Goal: Task Accomplishment & Management: Complete application form

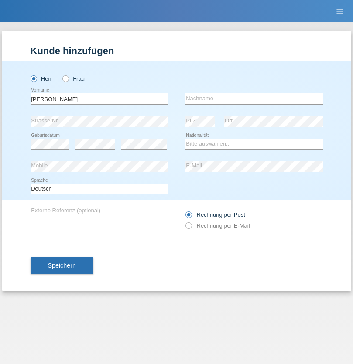
type input "David"
click at [254, 99] on input "text" at bounding box center [253, 98] width 137 height 11
type input "Senn"
select select "CH"
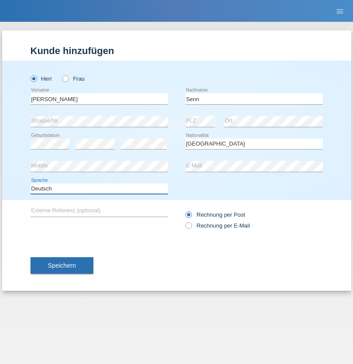
select select "en"
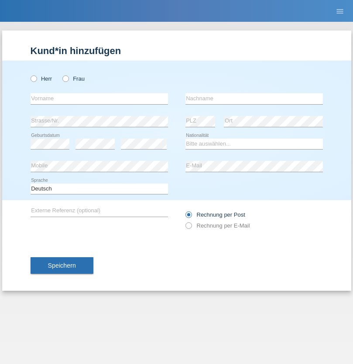
radio input "true"
click at [99, 99] on input "text" at bounding box center [99, 98] width 137 height 11
type input "Mohammad Qais"
click at [254, 99] on input "text" at bounding box center [253, 98] width 137 height 11
type input "Nemani"
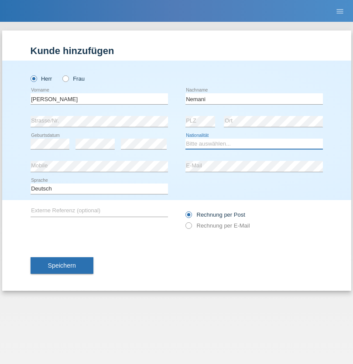
select select "AF"
select select "C"
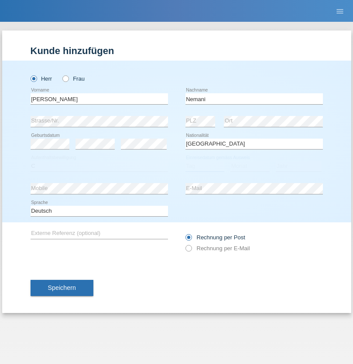
select select "02"
select select "01"
select select "2021"
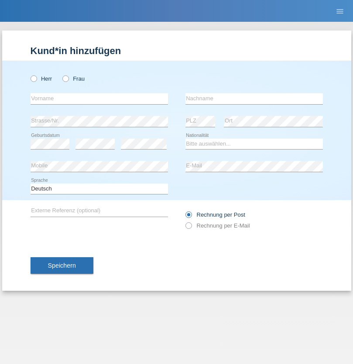
radio input "true"
click at [99, 99] on input "text" at bounding box center [99, 98] width 137 height 11
type input "Besart"
click at [254, 99] on input "text" at bounding box center [253, 98] width 137 height 11
type input "Emiri"
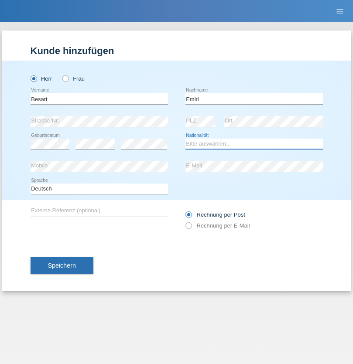
select select "XK"
select select "C"
select select "04"
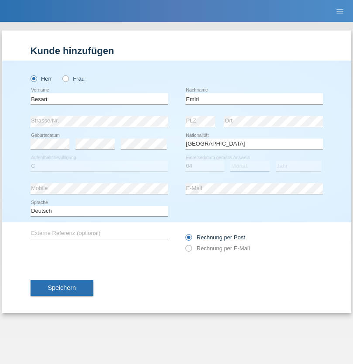
select select "04"
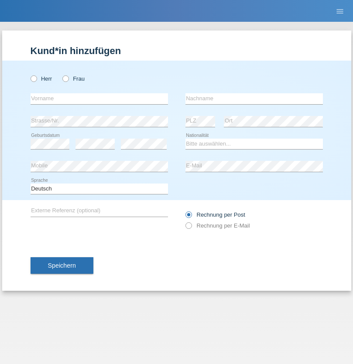
radio input "true"
click at [99, 99] on input "text" at bounding box center [99, 98] width 137 height 11
type input "[PERSON_NAME]"
click at [254, 99] on input "text" at bounding box center [253, 98] width 137 height 11
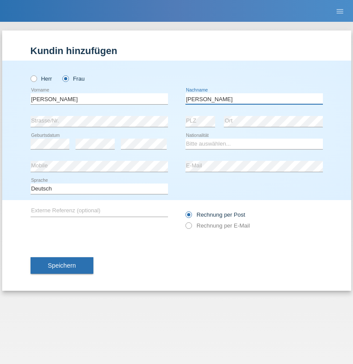
type input "[PERSON_NAME]"
select select "CH"
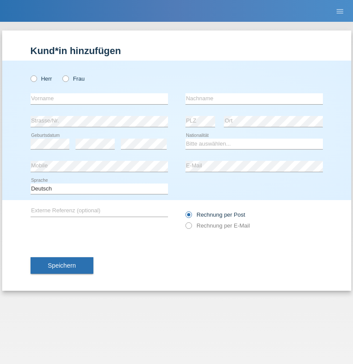
radio input "true"
select select "DE"
select select "C"
select select "07"
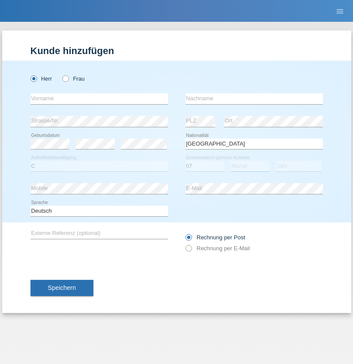
select select "11"
select select "1972"
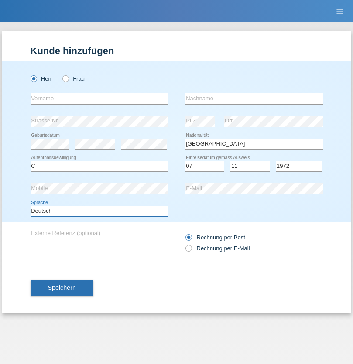
select select "en"
